Goal: Task Accomplishment & Management: Use online tool/utility

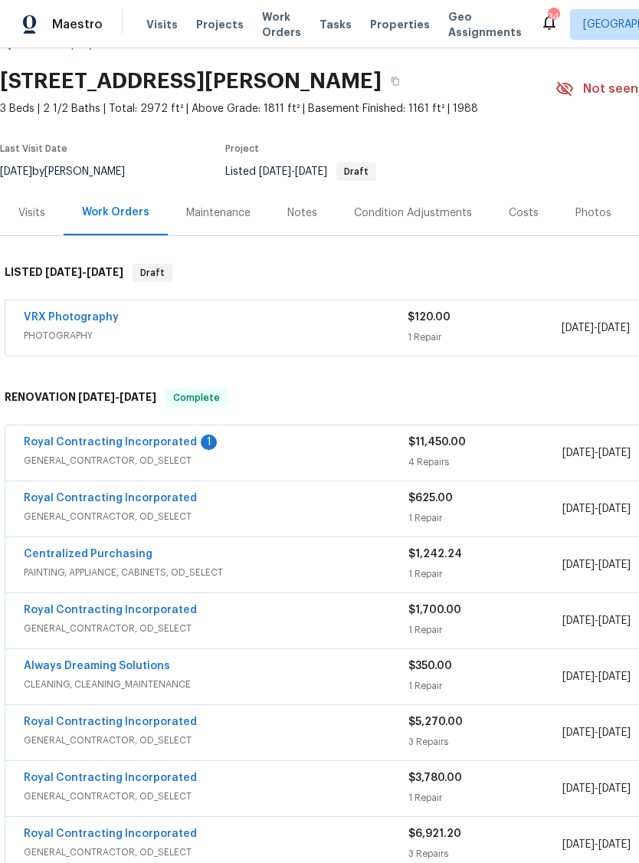
scroll to position [41, 0]
click at [158, 438] on link "Royal Contracting Incorporated" at bounding box center [110, 443] width 173 height 11
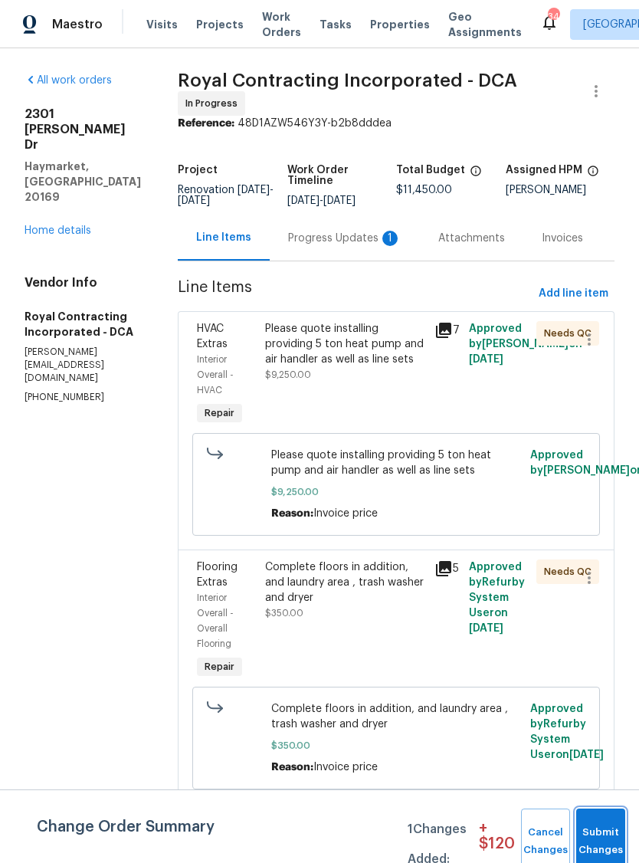
click at [608, 822] on button "Submit Changes" at bounding box center [600, 842] width 49 height 66
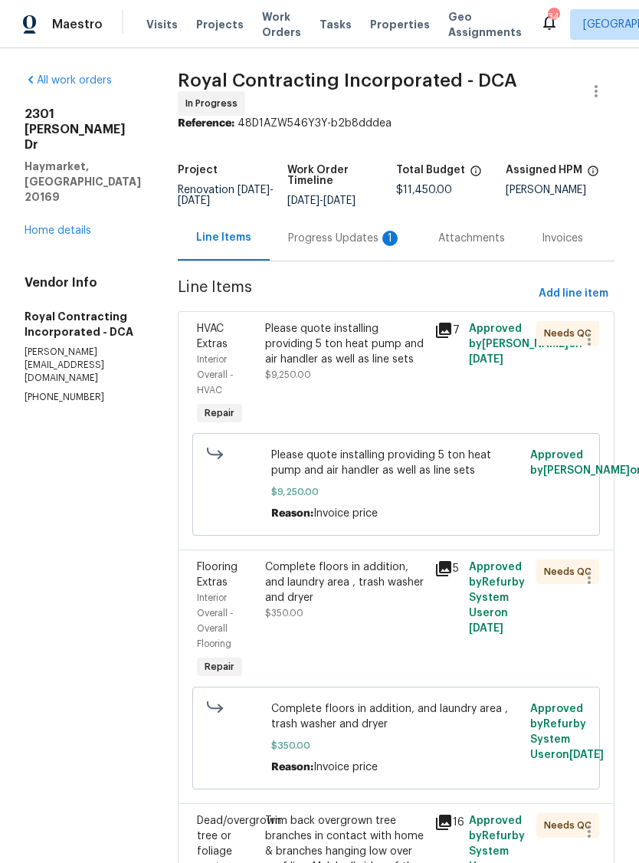
click at [376, 367] on div "Please quote installing providing 5 ton heat pump and air handler as well as li…" at bounding box center [345, 344] width 161 height 46
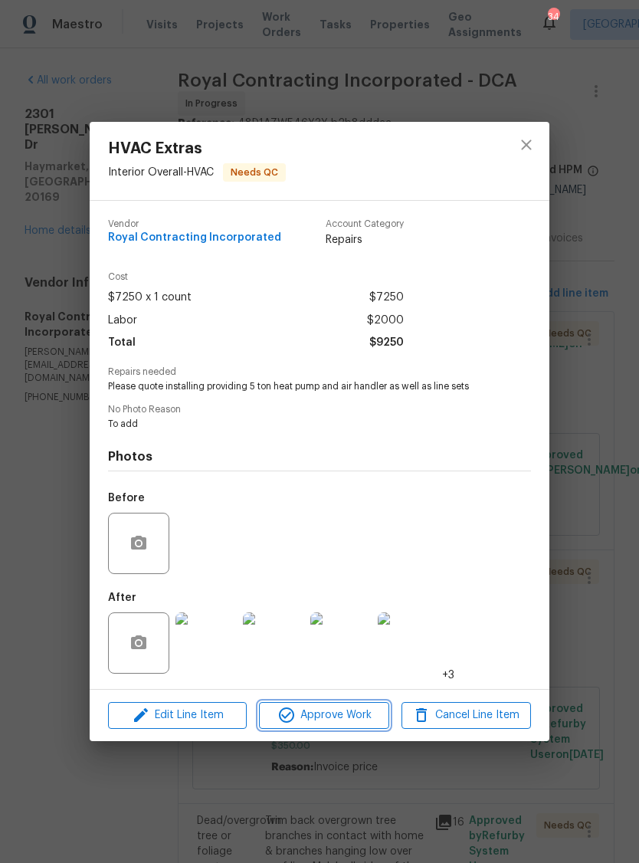
click at [344, 710] on span "Approve Work" at bounding box center [324, 715] width 120 height 19
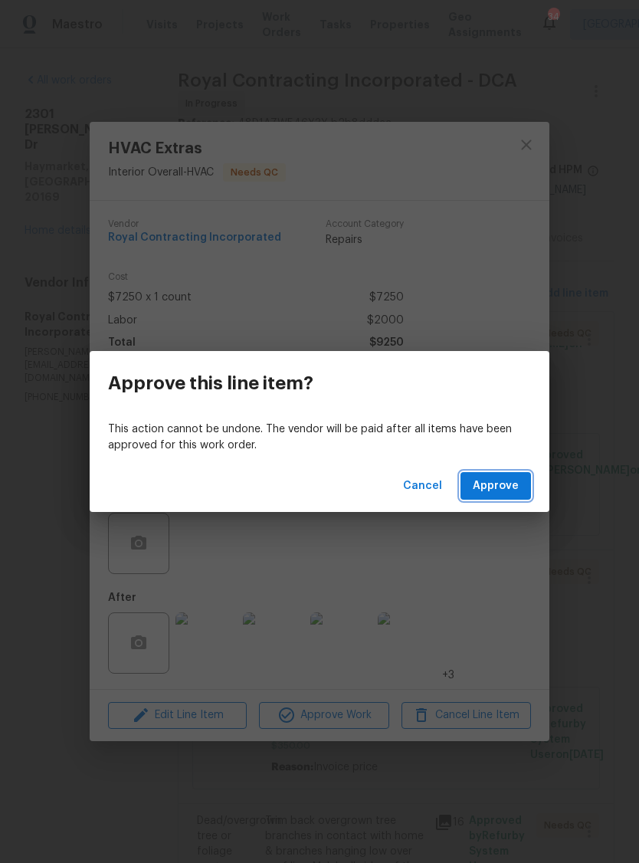
click at [505, 477] on span "Approve" at bounding box center [496, 486] width 46 height 19
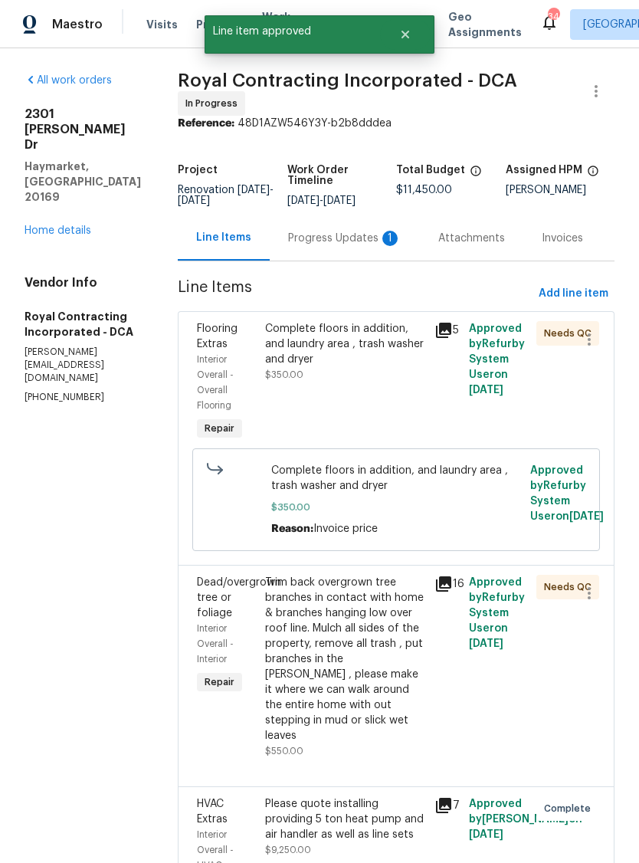
click at [414, 376] on div "Complete floors in addition, and laundry area , trash washer and dryer $350.00" at bounding box center [345, 351] width 161 height 61
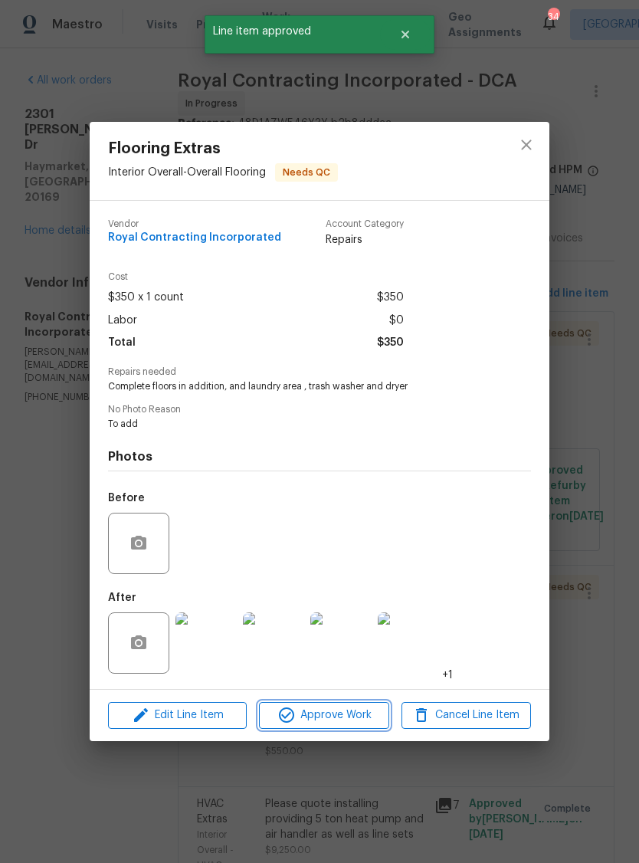
click at [333, 717] on span "Approve Work" at bounding box center [324, 715] width 120 height 19
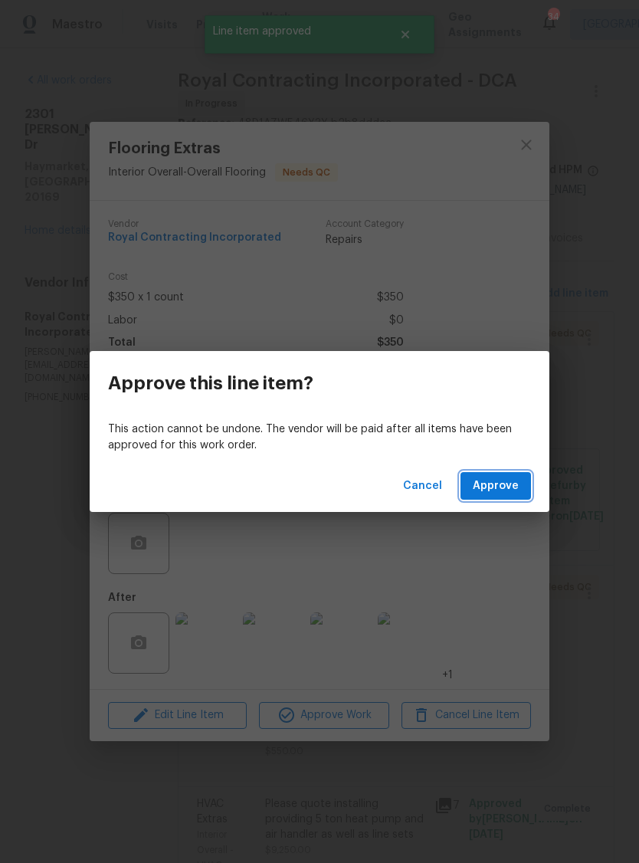
click at [514, 479] on span "Approve" at bounding box center [496, 486] width 46 height 19
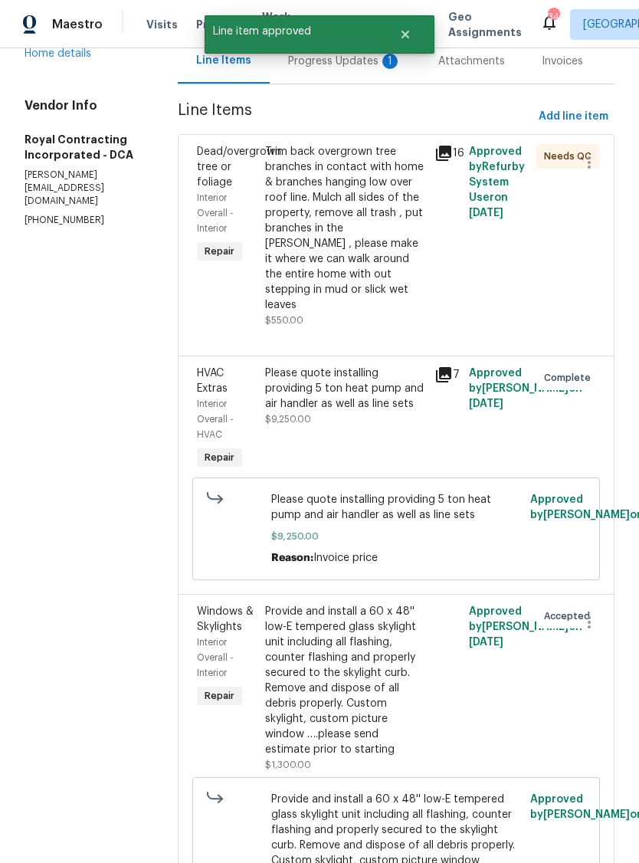
scroll to position [179, 0]
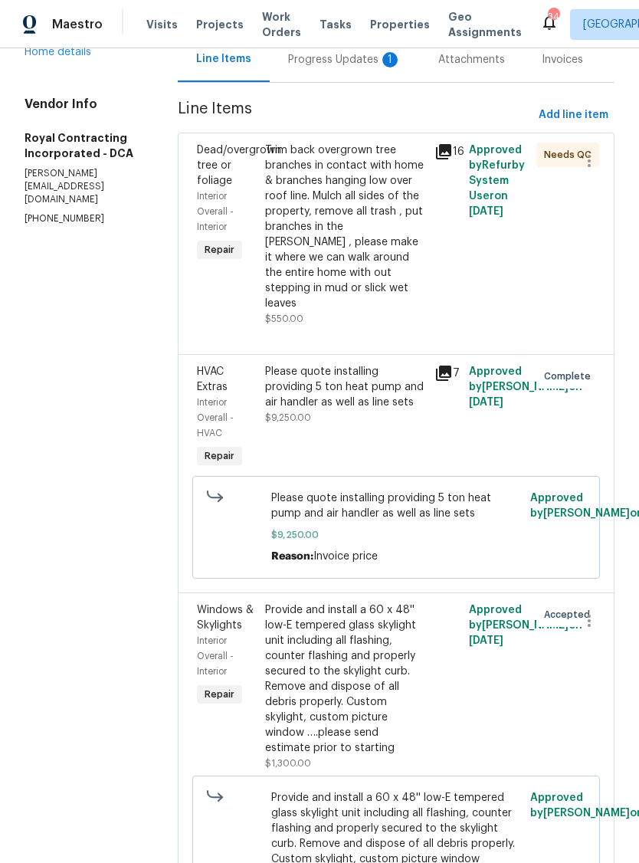
click at [382, 254] on div "Trim back overgrown tree branches in contact with home & branches hanging low o…" at bounding box center [345, 227] width 161 height 169
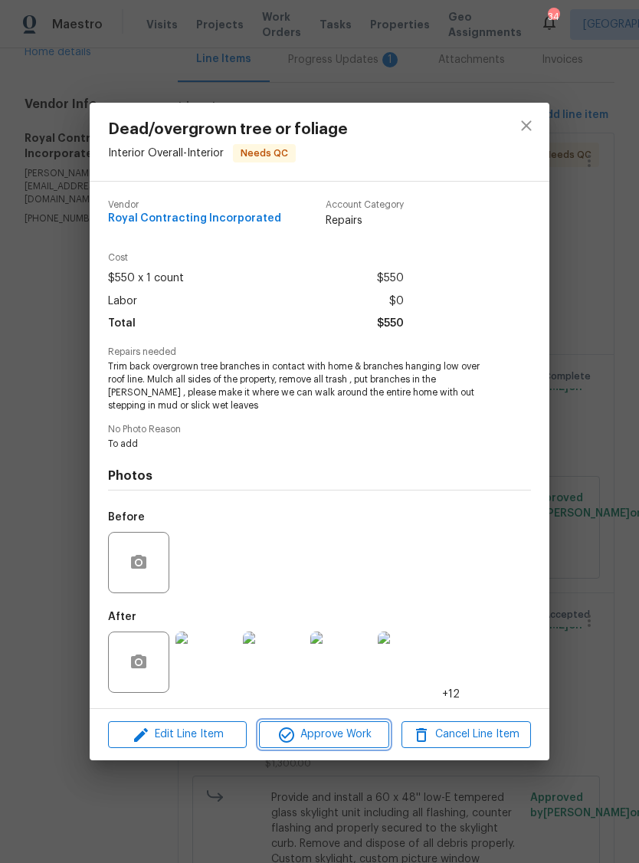
click at [343, 723] on button "Approve Work" at bounding box center [324, 734] width 130 height 27
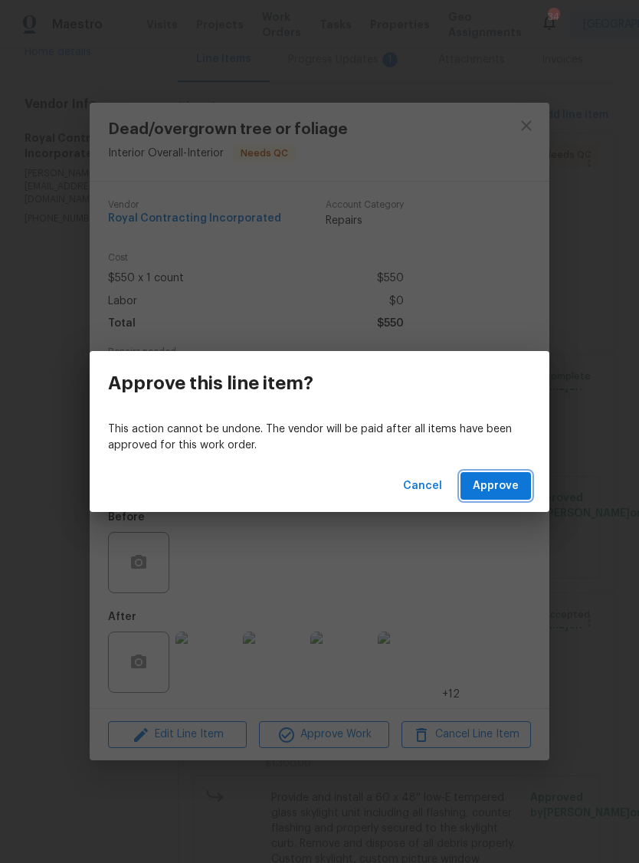
click at [514, 481] on span "Approve" at bounding box center [496, 486] width 46 height 19
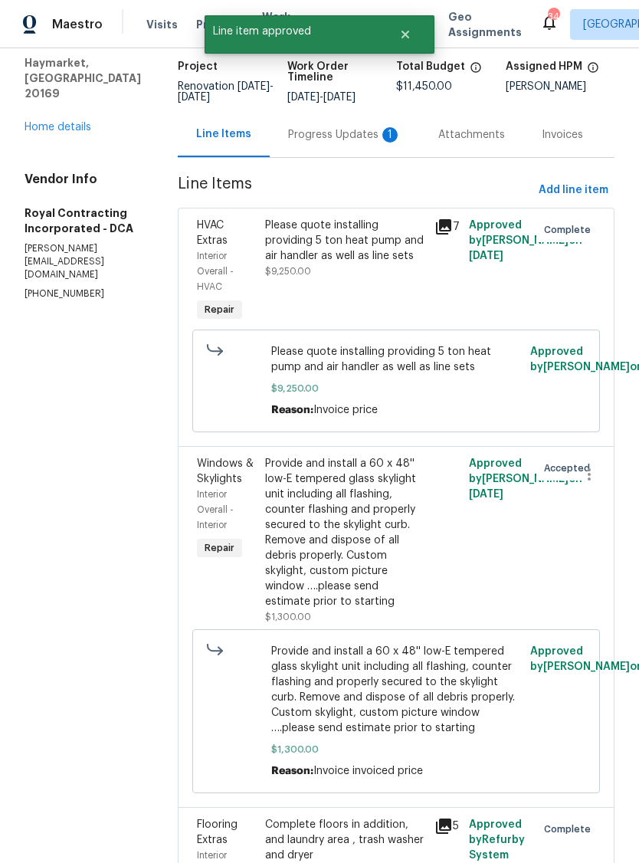
scroll to position [102, 0]
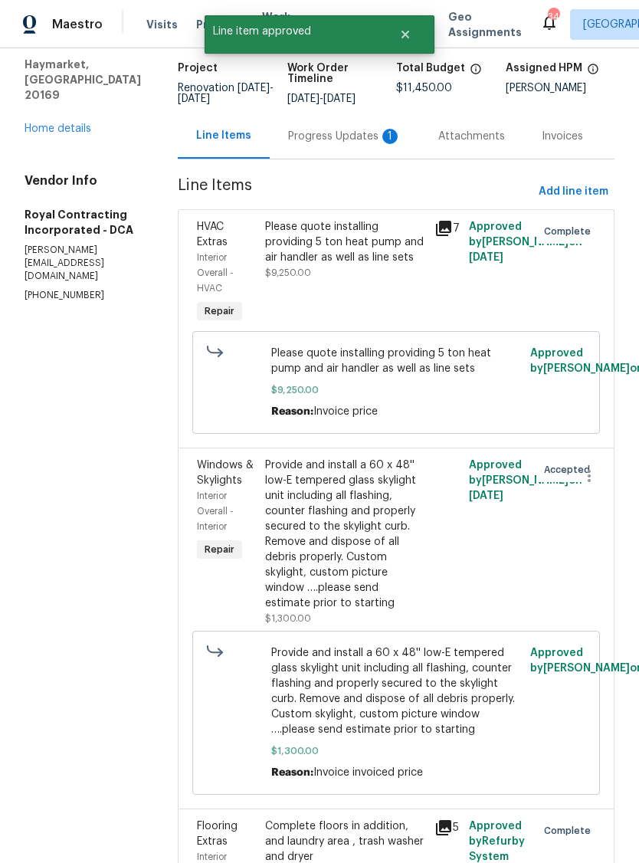
click at [359, 129] on div "Progress Updates 1" at bounding box center [344, 136] width 113 height 15
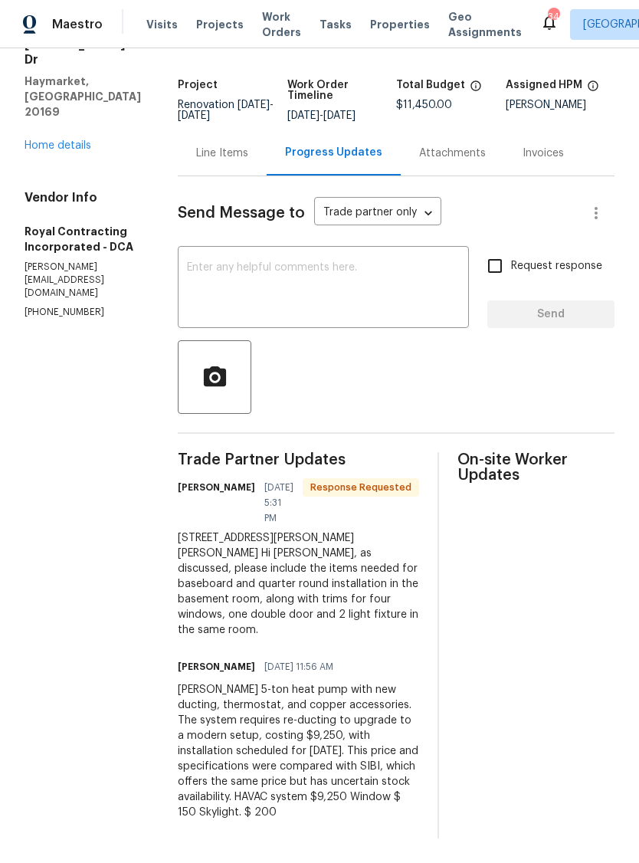
scroll to position [100, 0]
click at [328, 292] on textarea at bounding box center [323, 289] width 273 height 54
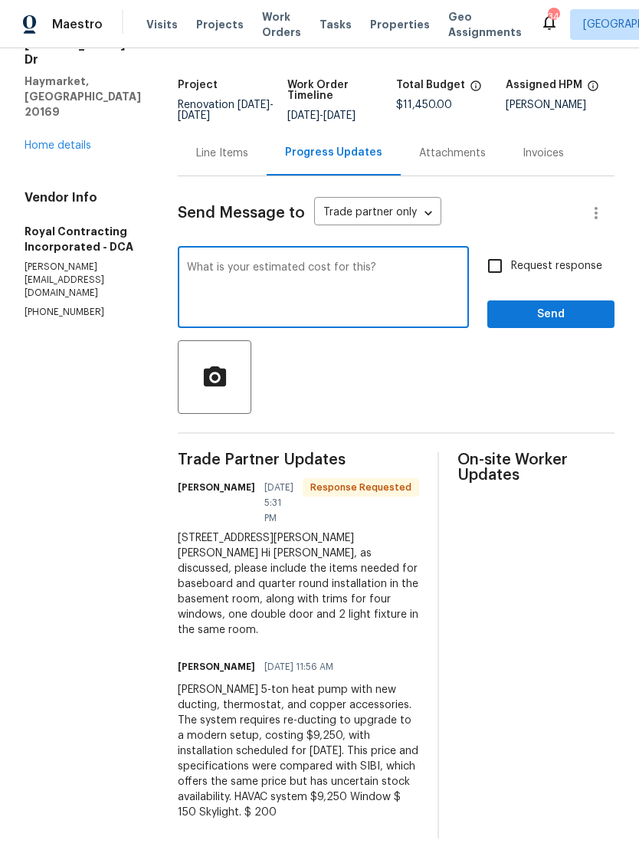
type textarea "What is your estimated cost for this?"
click at [566, 305] on span "Send" at bounding box center [551, 314] width 103 height 19
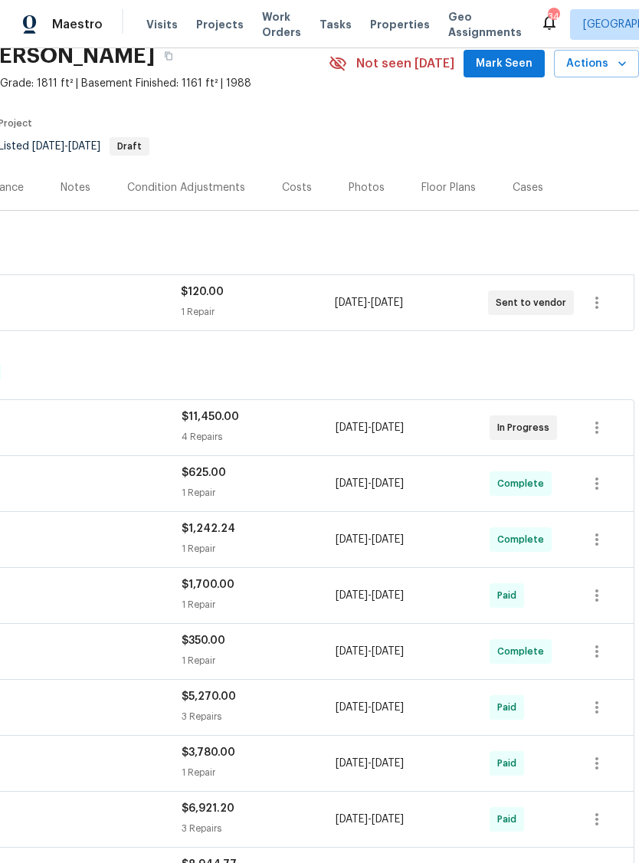
scroll to position [68, 227]
click at [249, 422] on div "$11,450.00" at bounding box center [259, 416] width 154 height 15
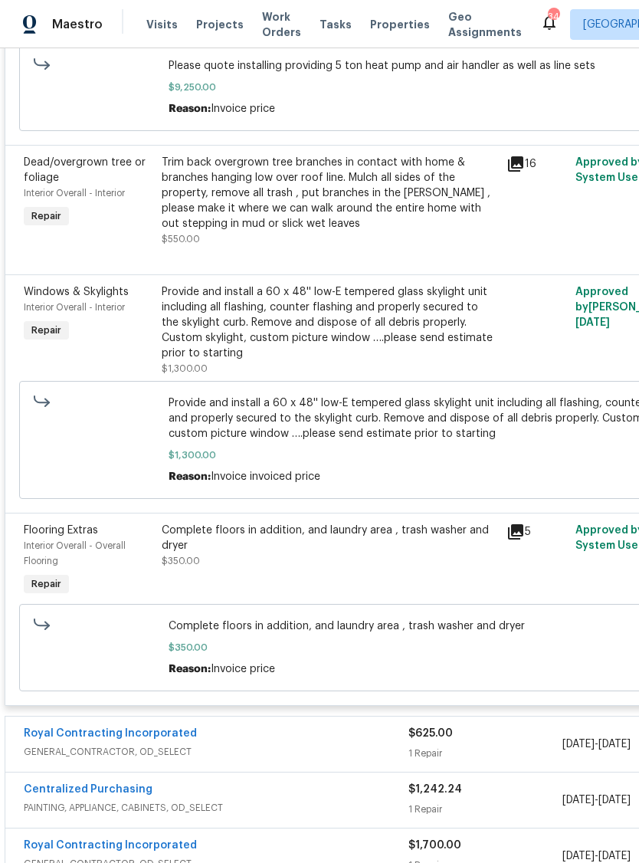
scroll to position [589, 0]
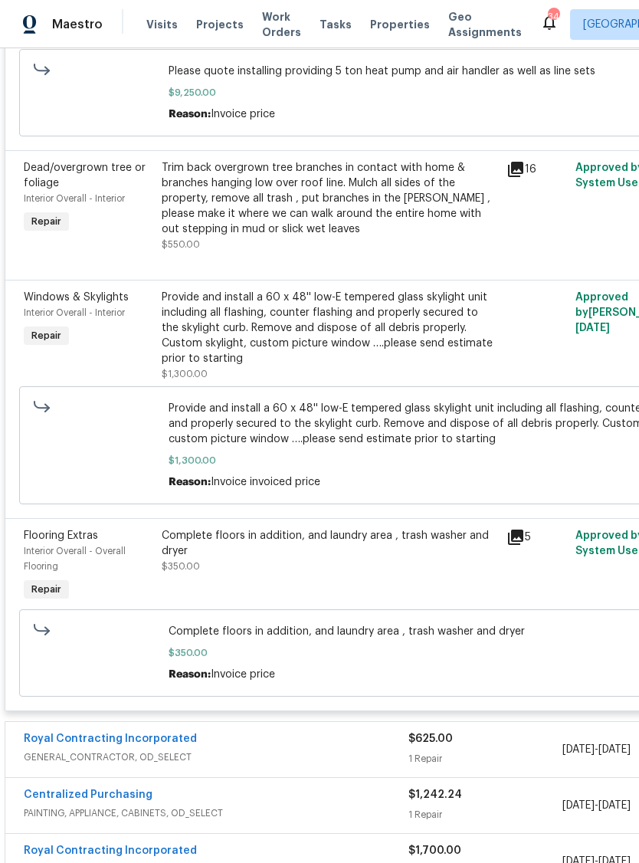
click at [326, 187] on div "Trim back overgrown tree branches in contact with home & branches hanging low o…" at bounding box center [330, 198] width 336 height 77
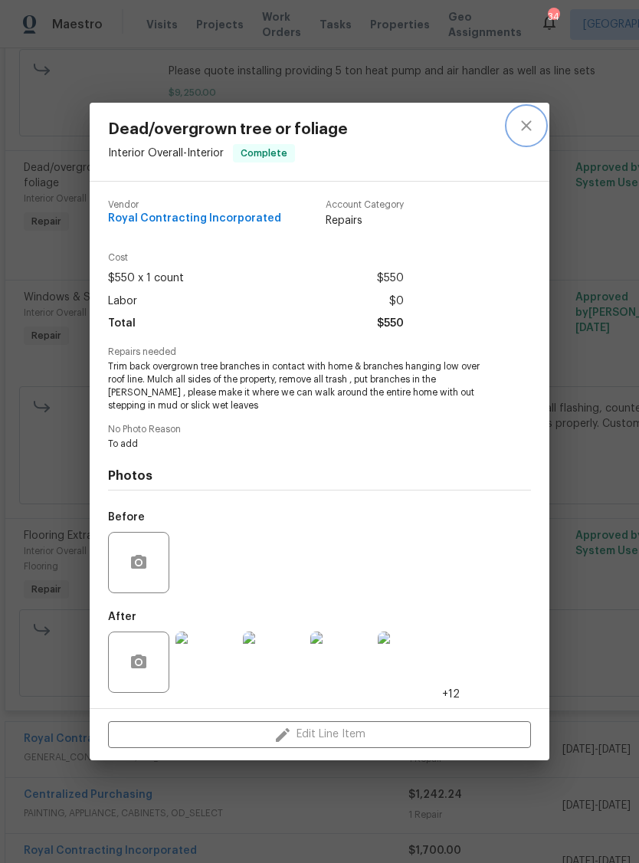
click at [534, 117] on icon "close" at bounding box center [526, 126] width 18 height 18
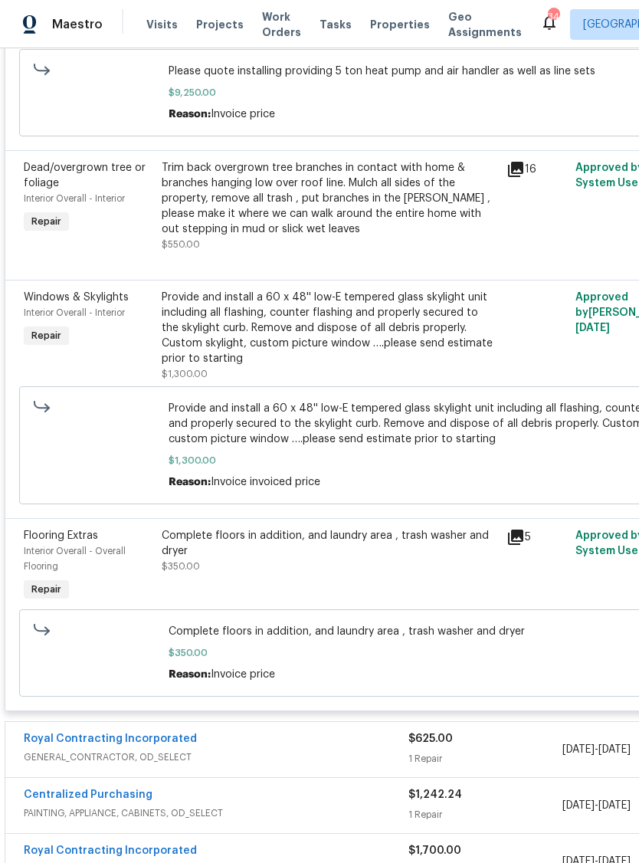
click at [504, 76] on span "Please quote installing providing 5 ton heat pump and air handler as well as li…" at bounding box center [434, 71] width 530 height 15
click at [367, 121] on div "Reason: Invoice price" at bounding box center [434, 114] width 530 height 15
click at [312, 88] on span "$9,250.00" at bounding box center [434, 92] width 530 height 15
click at [310, 101] on div "Please quote installing providing 5 ton heat pump and air handler as well as li…" at bounding box center [434, 93] width 530 height 58
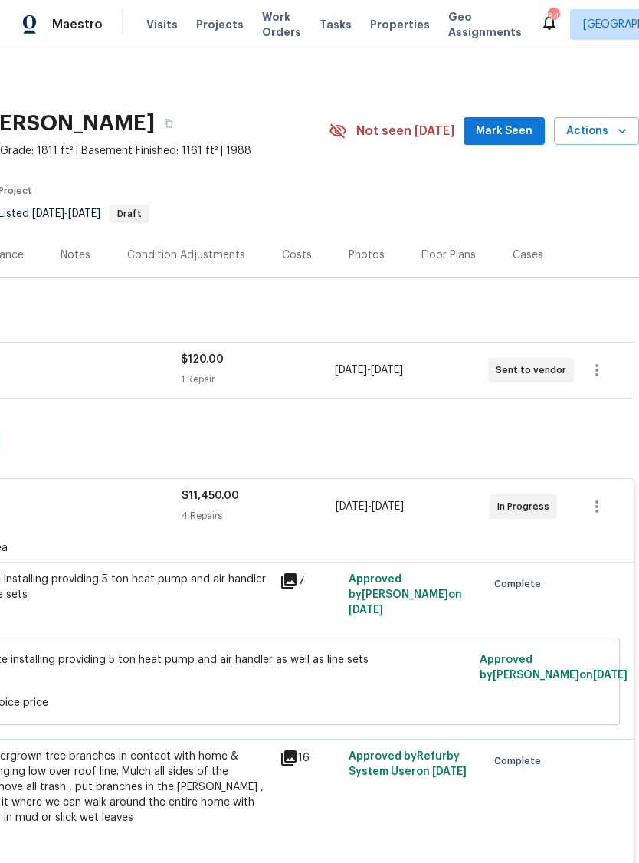
scroll to position [0, 227]
click at [317, 251] on div "Costs" at bounding box center [297, 254] width 67 height 45
